Goal: Contribute content

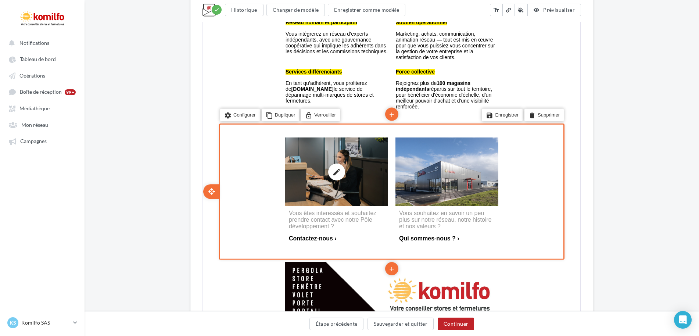
scroll to position [506, 0]
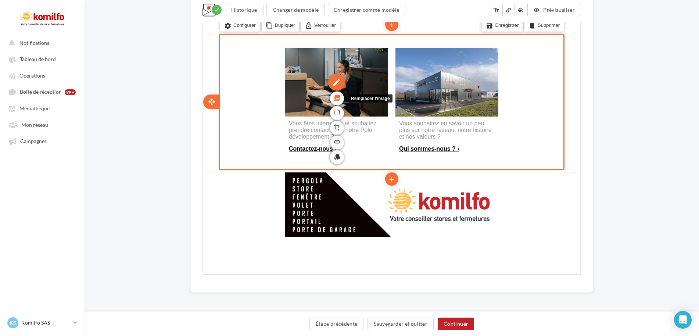
click at [335, 95] on icon "photo_library" at bounding box center [336, 96] width 7 height 12
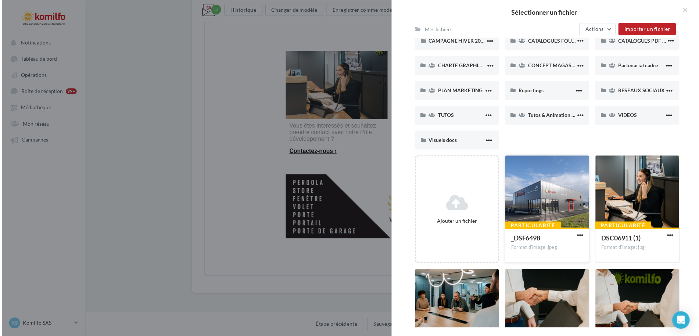
scroll to position [110, 0]
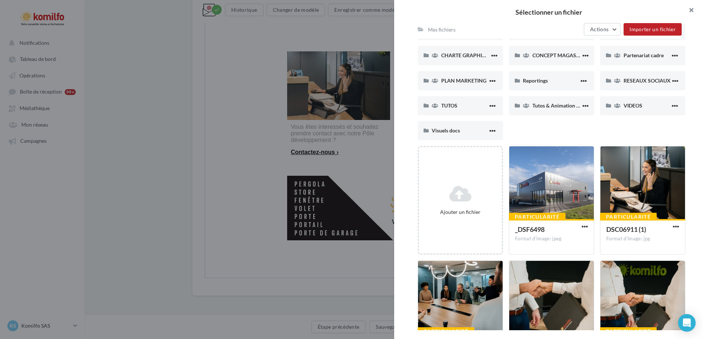
click at [693, 10] on button "button" at bounding box center [687, 11] width 29 height 22
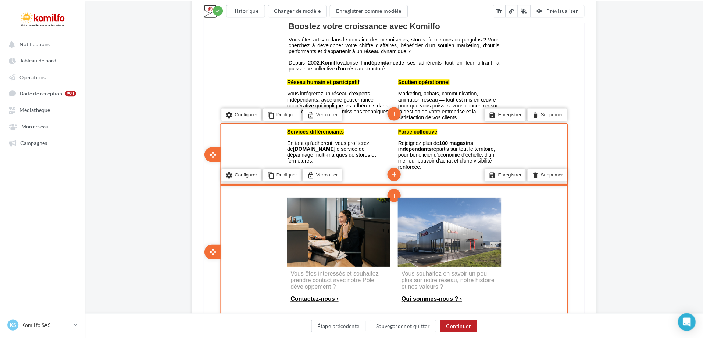
scroll to position [428, 0]
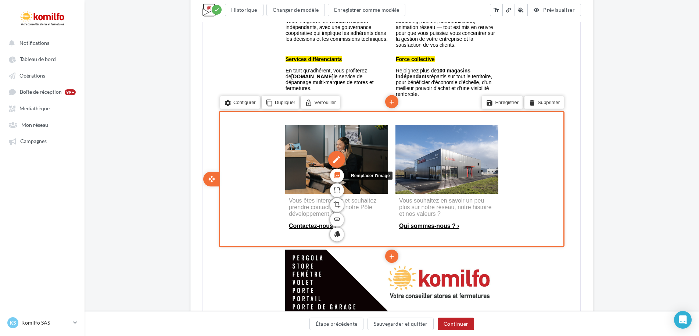
click at [336, 177] on icon "photo_library" at bounding box center [336, 174] width 7 height 12
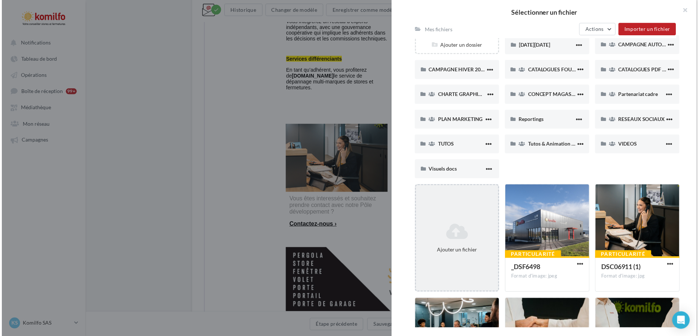
scroll to position [73, 0]
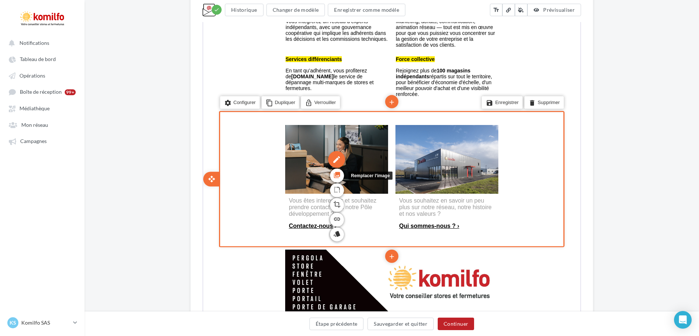
click at [336, 176] on icon "photo_library" at bounding box center [336, 174] width 7 height 12
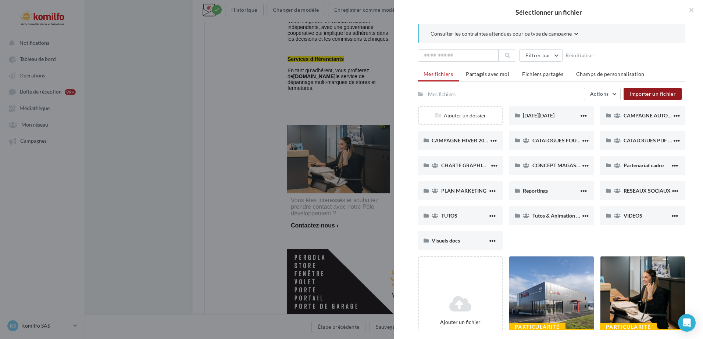
click at [643, 99] on button "Importer un fichier" at bounding box center [652, 94] width 58 height 12
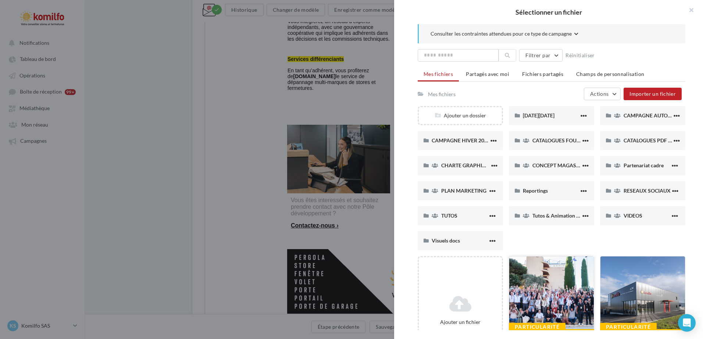
click at [558, 265] on div at bounding box center [551, 293] width 85 height 73
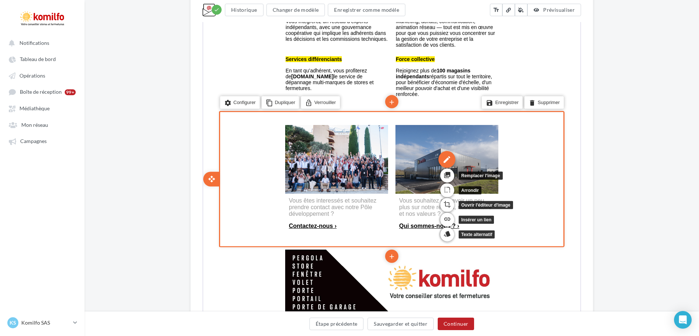
click at [441, 160] on div "edit" at bounding box center [446, 158] width 17 height 17
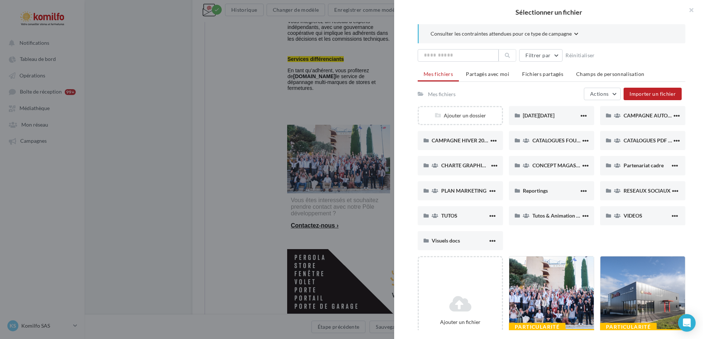
click at [504, 285] on div "Ajouter un fichier" at bounding box center [462, 310] width 91 height 109
click at [522, 282] on div at bounding box center [551, 293] width 85 height 73
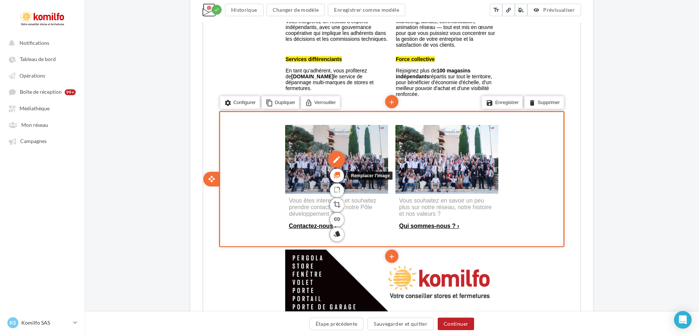
click at [334, 179] on icon "photo_library" at bounding box center [336, 174] width 7 height 12
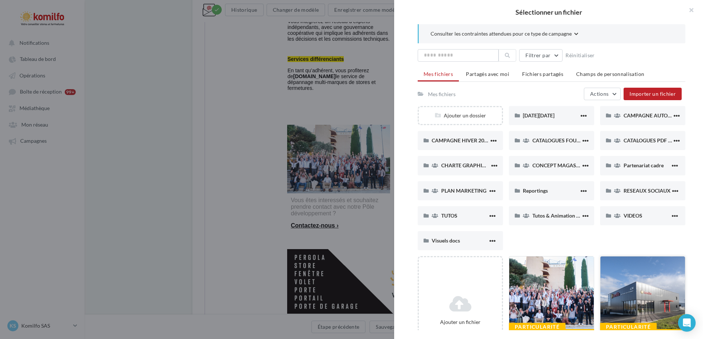
click at [631, 269] on div at bounding box center [642, 293] width 85 height 73
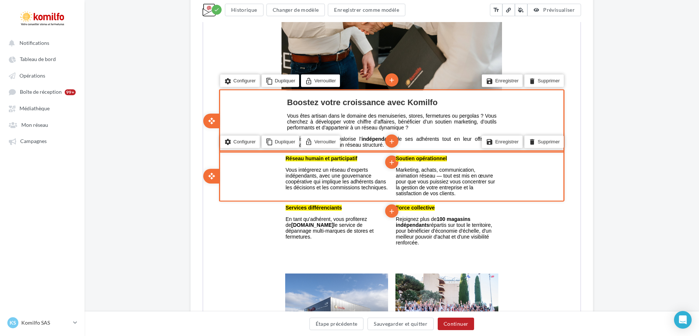
scroll to position [281, 0]
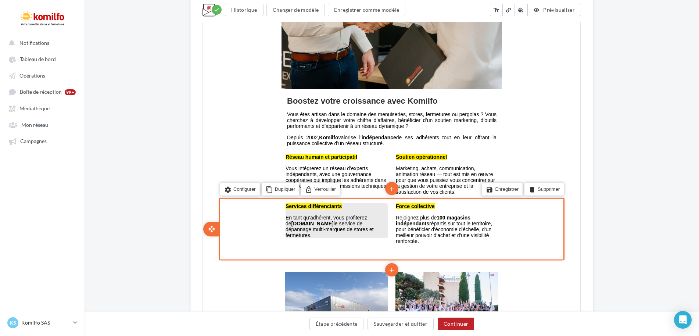
click at [366, 219] on span "En tant qu’adhérent, vous profiterez de [DOMAIN_NAME] le service de dépannage m…" at bounding box center [329, 226] width 88 height 24
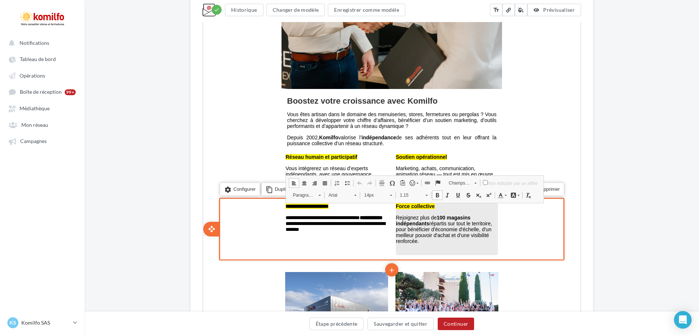
click at [431, 239] on p "Rejoignez plus de 100 magasins indépendants répartis sur tout le territoire, po…" at bounding box center [446, 228] width 102 height 29
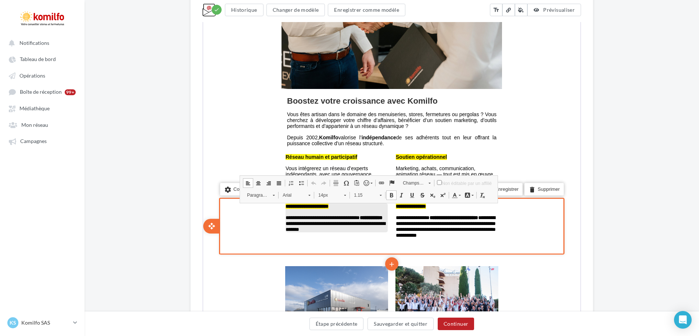
click at [363, 227] on p "**********" at bounding box center [336, 223] width 102 height 18
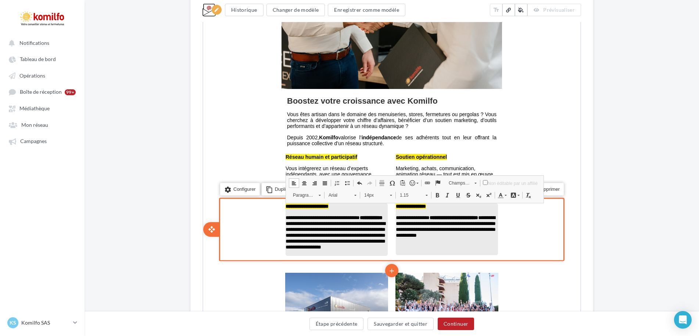
click at [421, 237] on p "**********" at bounding box center [446, 226] width 102 height 24
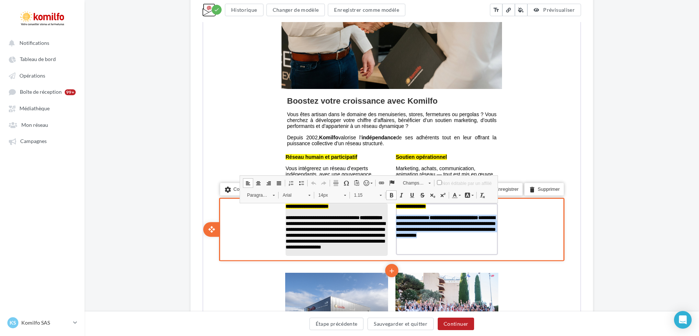
drag, startPoint x: 419, startPoint y: 241, endPoint x: 393, endPoint y: 218, distance: 34.1
click at [393, 218] on td "**********" at bounding box center [446, 228] width 110 height 60
